Goal: Find contact information: Find contact information

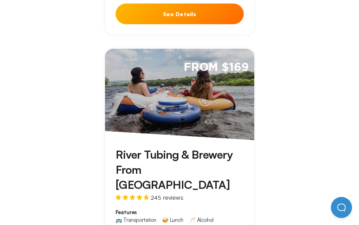
scroll to position [737, 0]
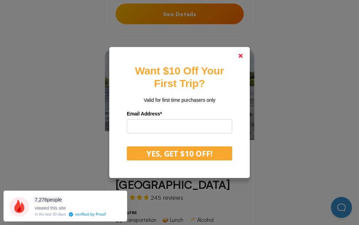
click at [242, 58] on icon at bounding box center [240, 56] width 4 height 4
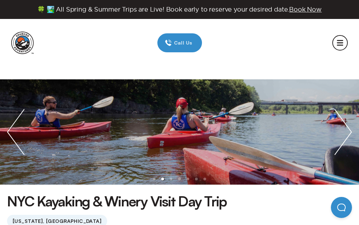
click at [162, 164] on span "About Us" at bounding box center [144, 168] width 35 height 8
click at [232, 186] on link "Contact Us" at bounding box center [179, 193] width 104 height 15
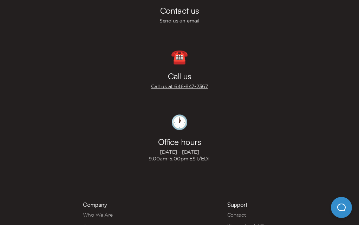
scroll to position [409, 0]
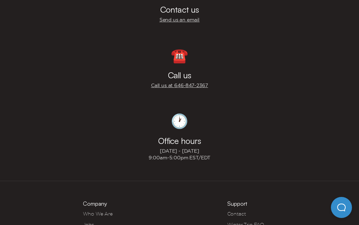
click at [159, 17] on link "Send us an email" at bounding box center [179, 19] width 40 height 7
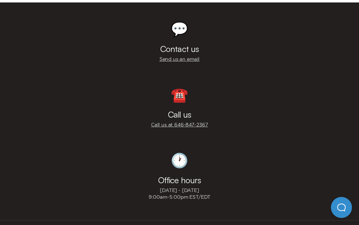
scroll to position [386, 0]
